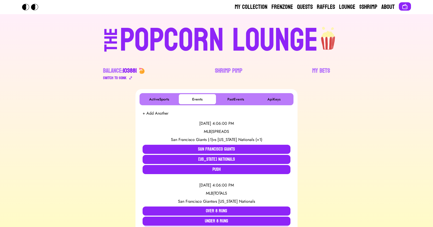
click at [200, 46] on div "POPCORN LOUNGE" at bounding box center [219, 40] width 198 height 32
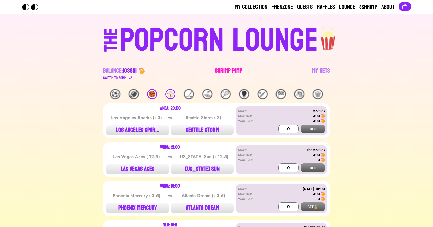
click at [223, 71] on link "Shrimp Pimp" at bounding box center [228, 74] width 27 height 14
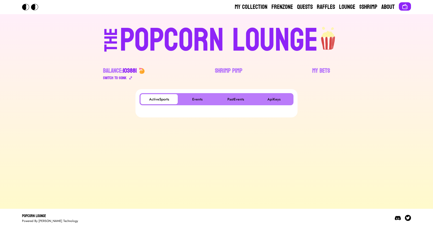
click at [145, 209] on footer "Popcorn Lounge Powered By [PERSON_NAME] Technology" at bounding box center [216, 218] width 433 height 18
click at [193, 100] on button "Events" at bounding box center [197, 99] width 37 height 10
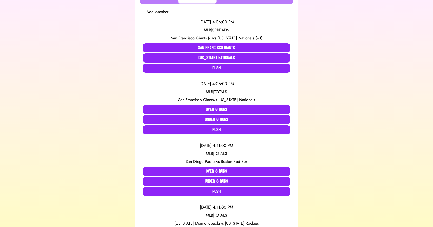
scroll to position [111, 0]
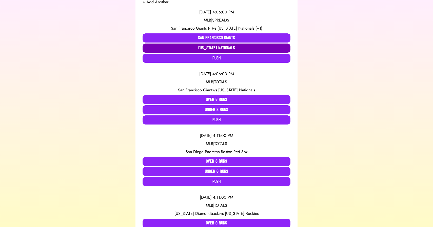
click at [200, 49] on button "[US_STATE] Nationals" at bounding box center [217, 48] width 148 height 9
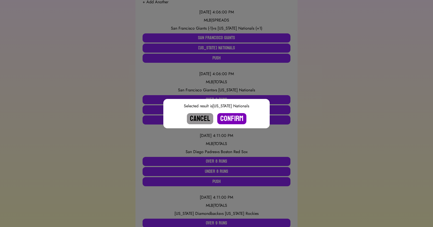
click at [231, 119] on button "Confirm" at bounding box center [231, 118] width 29 height 11
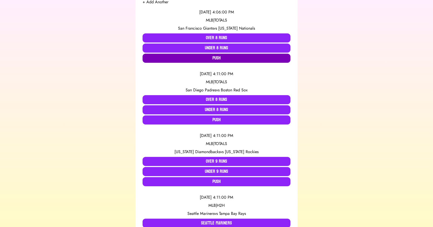
click at [213, 59] on button "Push" at bounding box center [217, 58] width 148 height 9
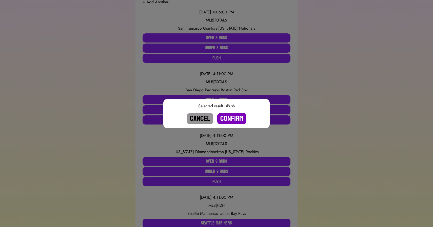
click at [233, 116] on button "Confirm" at bounding box center [231, 118] width 29 height 11
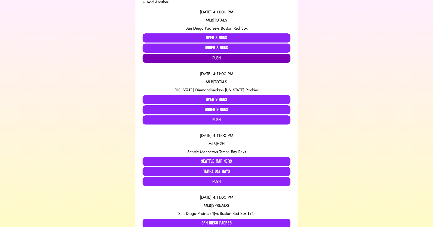
click at [176, 57] on button "Push" at bounding box center [217, 58] width 148 height 9
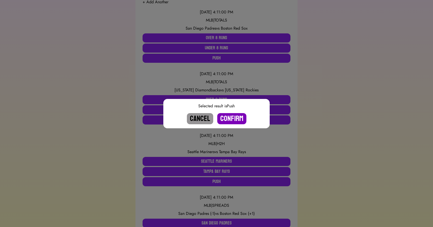
click at [230, 116] on button "Confirm" at bounding box center [231, 118] width 29 height 11
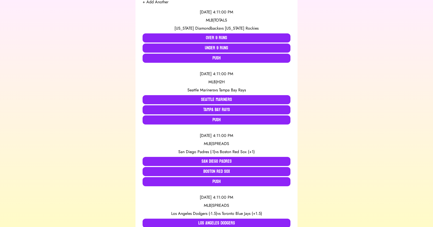
scroll to position [112, 0]
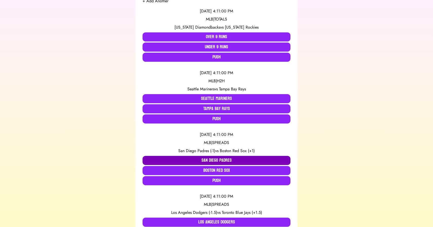
click at [214, 159] on button "San Diego Padres" at bounding box center [217, 160] width 148 height 9
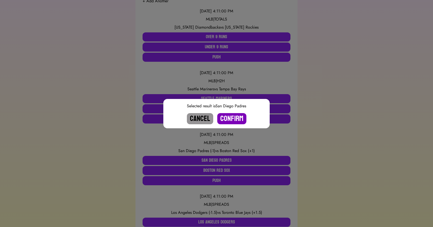
click at [232, 117] on button "Confirm" at bounding box center [231, 118] width 29 height 11
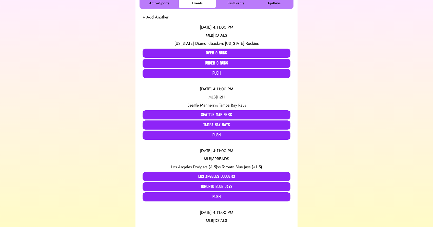
scroll to position [101, 0]
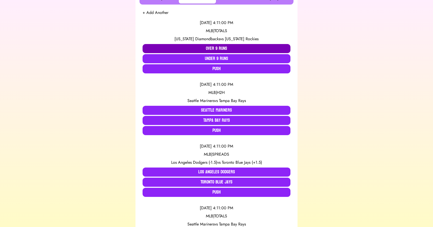
click at [204, 50] on button "Over 9 Runs" at bounding box center [217, 48] width 148 height 9
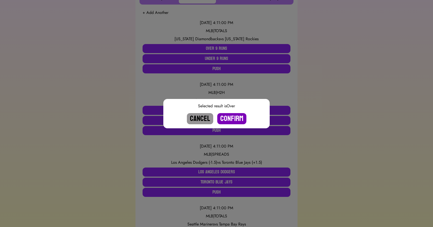
click at [232, 119] on button "Confirm" at bounding box center [231, 118] width 29 height 11
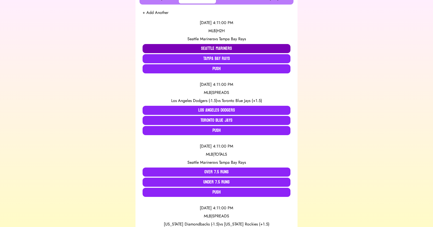
click at [203, 48] on button "Seattle Mariners" at bounding box center [217, 48] width 148 height 9
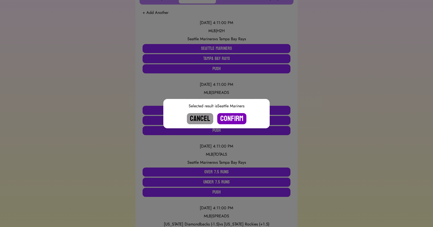
click at [236, 119] on button "Confirm" at bounding box center [231, 118] width 29 height 11
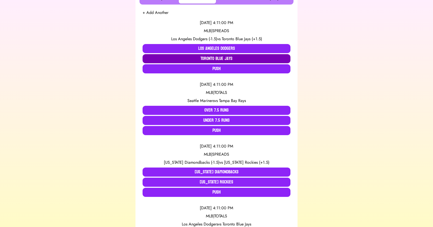
click at [220, 58] on button "Toronto Blue Jays" at bounding box center [217, 58] width 148 height 9
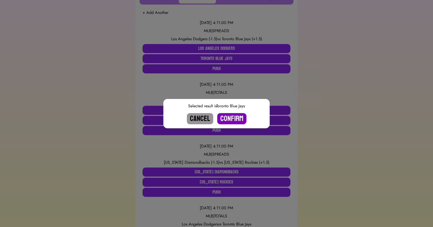
click at [235, 119] on button "Confirm" at bounding box center [231, 118] width 29 height 11
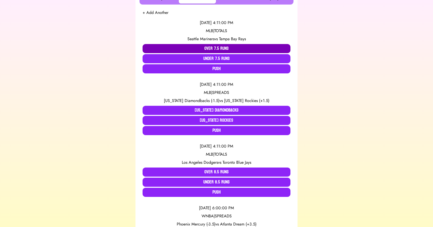
click at [199, 47] on button "Over 7.5 Runs" at bounding box center [217, 48] width 148 height 9
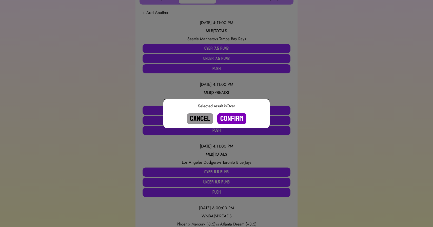
click at [229, 117] on button "Confirm" at bounding box center [231, 118] width 29 height 11
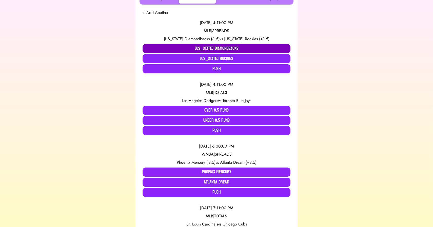
click at [198, 50] on button "[US_STATE] Diamondbacks" at bounding box center [217, 48] width 148 height 9
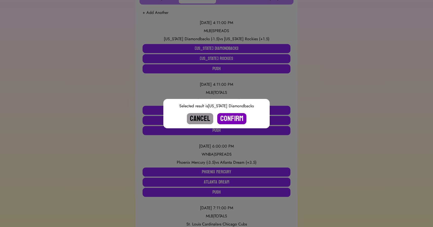
click at [234, 118] on button "Confirm" at bounding box center [231, 118] width 29 height 11
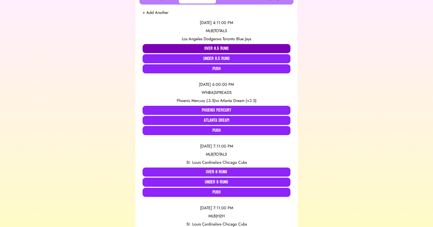
click at [191, 51] on button "Over 8.5 Runs" at bounding box center [217, 48] width 148 height 9
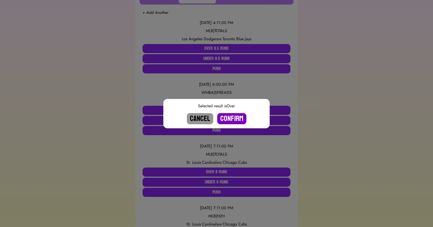
click at [232, 119] on button "Confirm" at bounding box center [231, 118] width 29 height 11
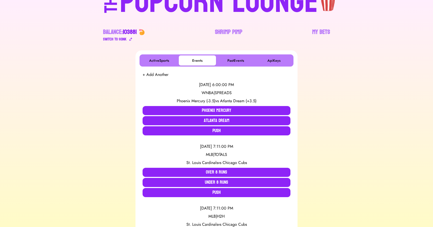
scroll to position [0, 0]
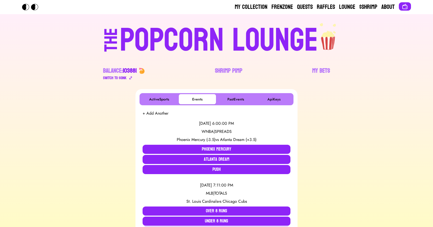
click at [188, 35] on div "POPCORN LOUNGE" at bounding box center [219, 40] width 198 height 32
